Goal: Book appointment/travel/reservation

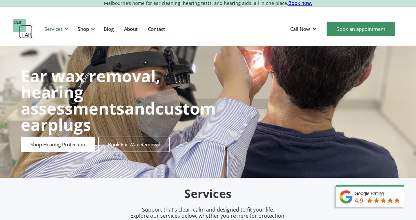
click at [68, 28] on div at bounding box center [66, 29] width 5 height 5
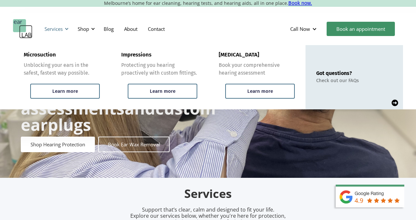
click at [68, 28] on div at bounding box center [66, 29] width 5 height 5
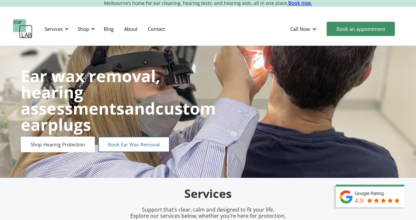
click at [134, 137] on link "Book Ear Wax Removal" at bounding box center [133, 145] width 71 height 16
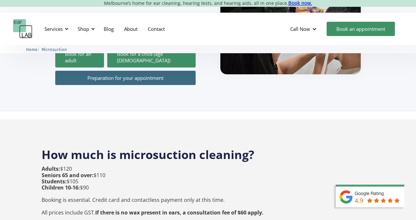
scroll to position [160, 0]
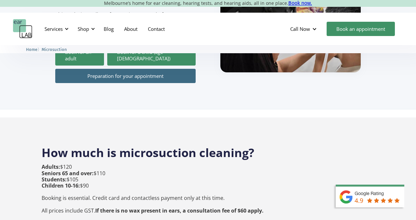
click at [109, 69] on link "Preparation for your appointment" at bounding box center [125, 76] width 140 height 14
